Goal: Complete application form

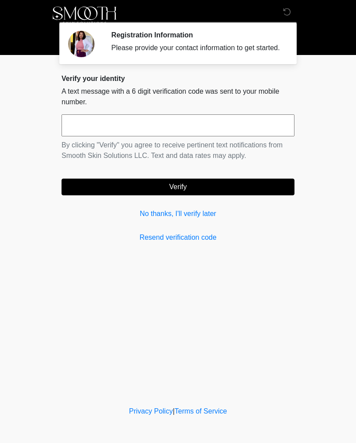
click at [248, 130] on input "text" at bounding box center [178, 125] width 233 height 22
type input "******"
click at [266, 191] on button "Verify" at bounding box center [178, 187] width 233 height 17
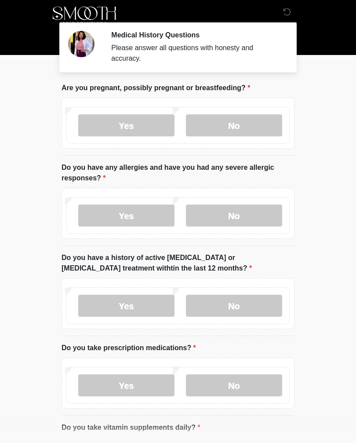
click at [266, 124] on label "No" at bounding box center [234, 125] width 96 height 22
click at [256, 216] on label "No" at bounding box center [234, 216] width 96 height 22
click at [266, 304] on label "No" at bounding box center [234, 306] width 96 height 22
click at [251, 384] on label "No" at bounding box center [234, 385] width 96 height 22
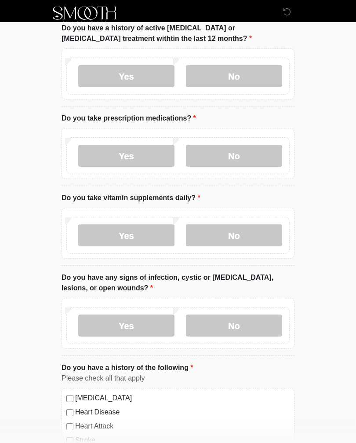
scroll to position [230, 0]
click at [261, 239] on label "No" at bounding box center [234, 235] width 96 height 22
click at [259, 323] on label "No" at bounding box center [234, 325] width 96 height 22
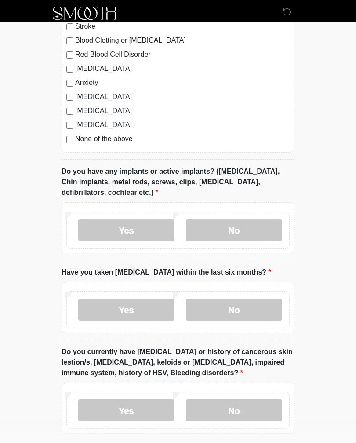
click at [259, 220] on label "No" at bounding box center [234, 230] width 96 height 22
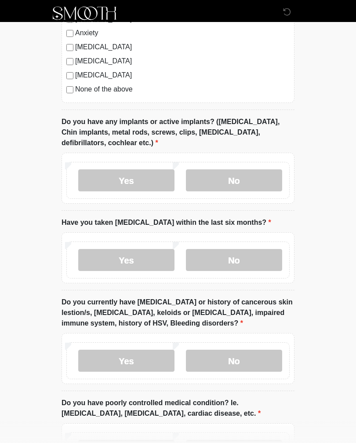
click at [268, 257] on label "No" at bounding box center [234, 260] width 96 height 22
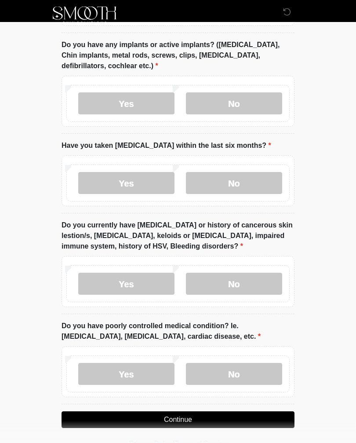
click at [268, 274] on label "No" at bounding box center [234, 284] width 96 height 22
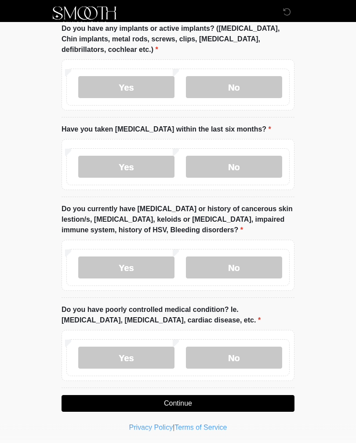
click at [261, 350] on label "No" at bounding box center [234, 358] width 96 height 22
click at [242, 397] on button "Continue" at bounding box center [178, 404] width 233 height 17
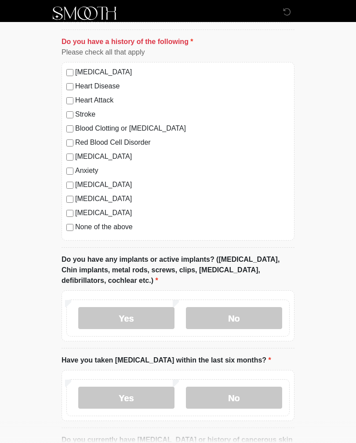
click at [114, 228] on label "None of the above" at bounding box center [182, 227] width 215 height 11
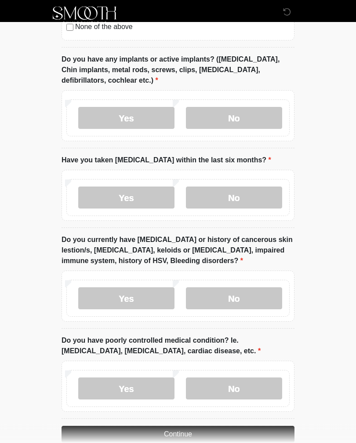
scroll to position [786, 0]
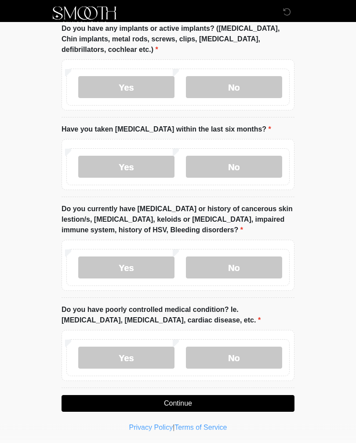
click at [250, 396] on button "Continue" at bounding box center [178, 404] width 233 height 17
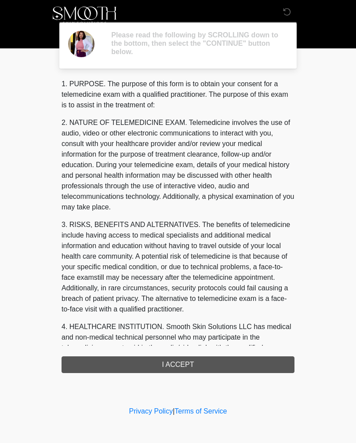
scroll to position [0, 0]
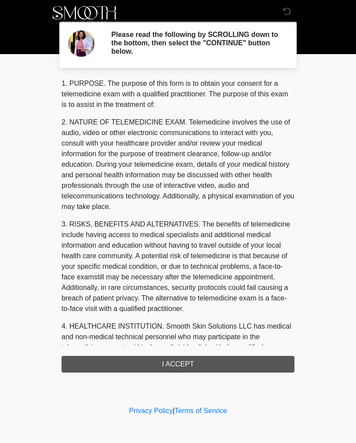
click at [267, 362] on div "1. PURPOSE. The purpose of this form is to obtain your consent for a telemedici…" at bounding box center [178, 226] width 233 height 294
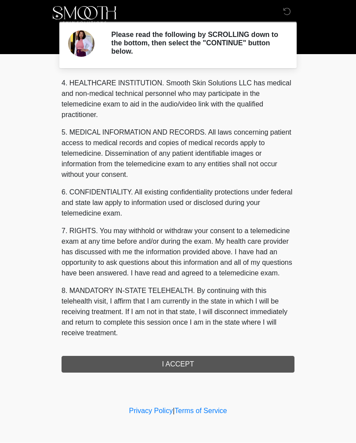
click at [226, 357] on div "1. PURPOSE. The purpose of this form is to obtain your consent for a telemedici…" at bounding box center [178, 226] width 233 height 294
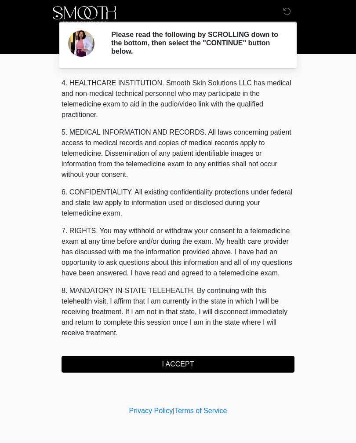
click at [217, 356] on button "I ACCEPT" at bounding box center [178, 364] width 233 height 17
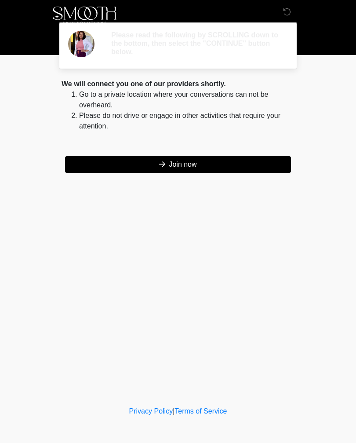
click at [242, 333] on div "‎ ‎ ‎ ‎ Please read the following by SCROLLING down to the bottom, then select …" at bounding box center [178, 202] width 264 height 387
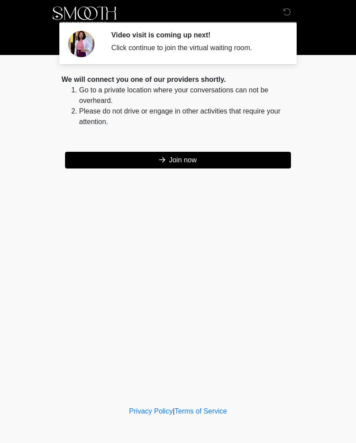
click at [242, 161] on button "Join now" at bounding box center [178, 160] width 226 height 17
